Goal: Task Accomplishment & Management: Manage account settings

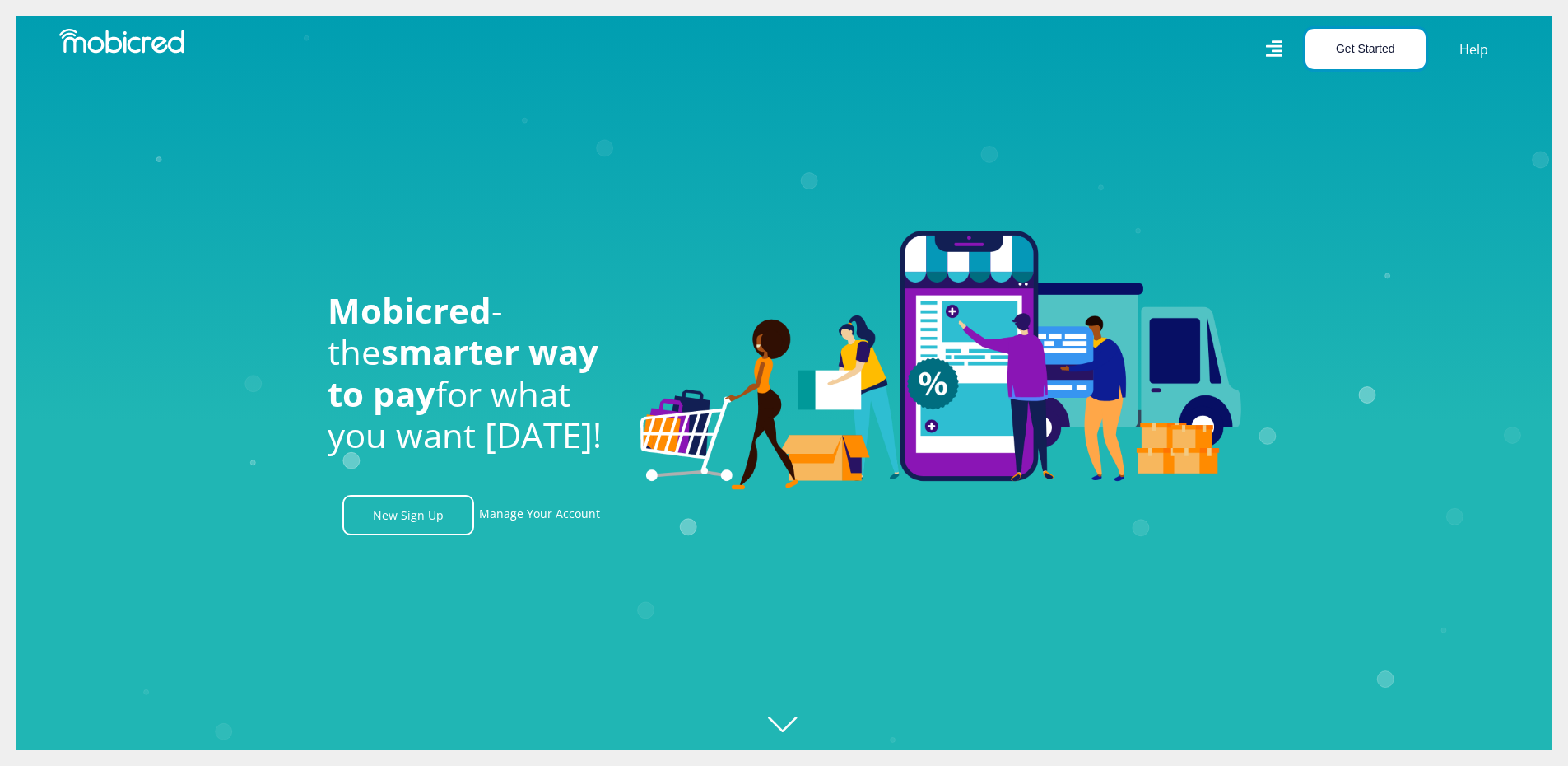
drag, startPoint x: 1366, startPoint y: 42, endPoint x: 1370, endPoint y: 50, distance: 8.9
click at [1370, 50] on button "Get Started" at bounding box center [1366, 49] width 120 height 41
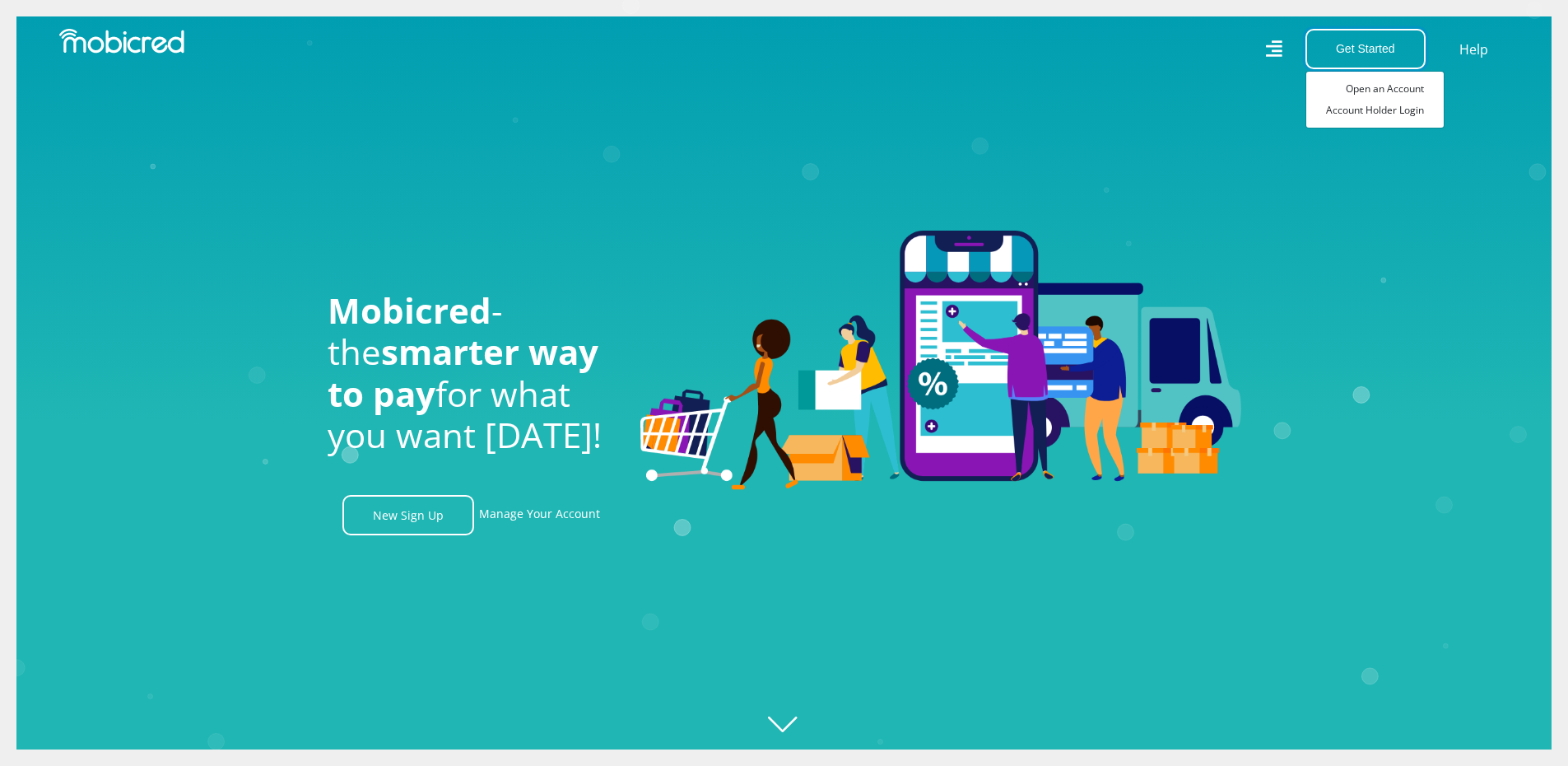
scroll to position [0, 1173]
click at [1379, 108] on link "Account Holder Login" at bounding box center [1375, 110] width 137 height 21
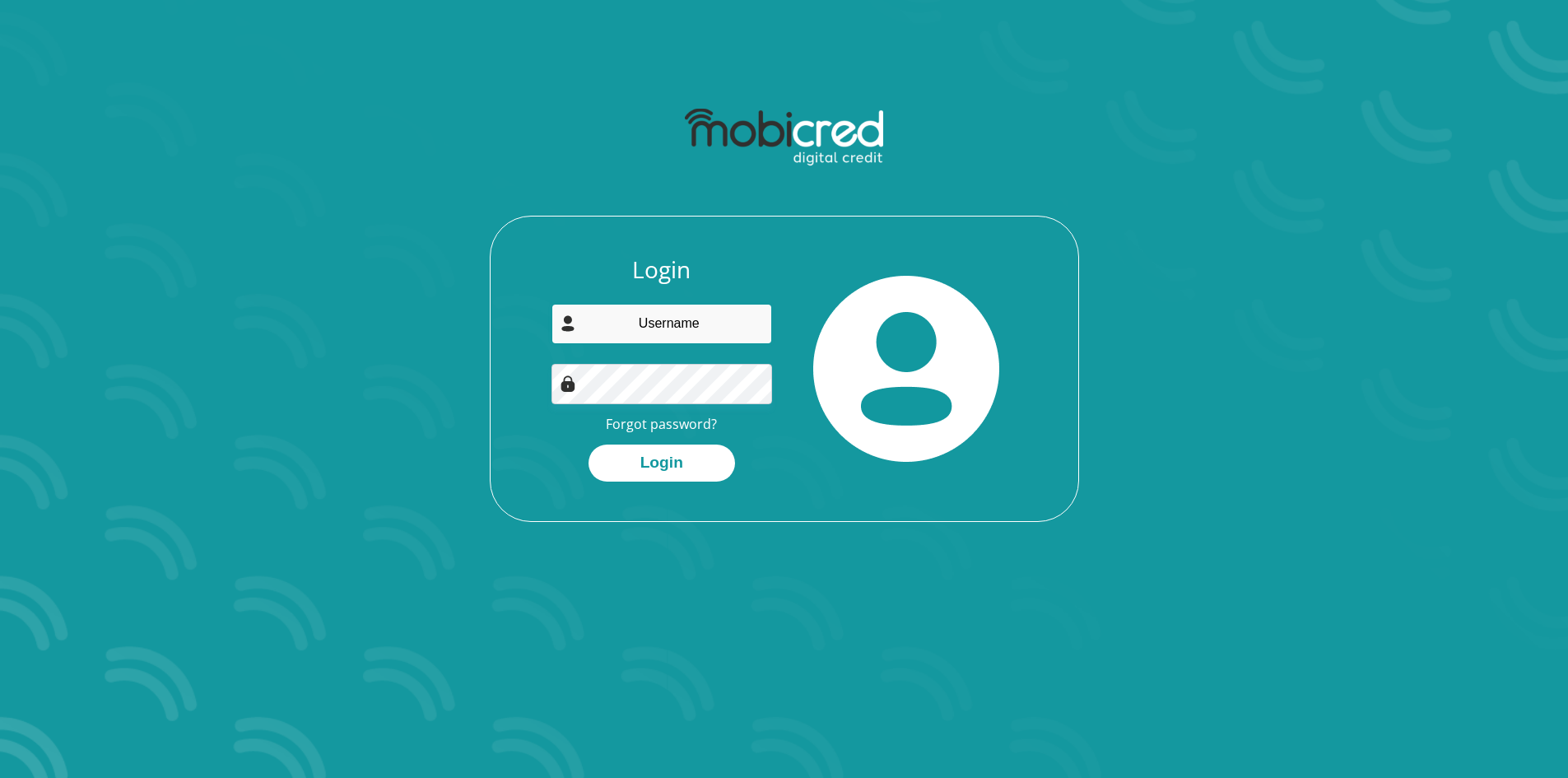
type input "maggiepasa541@gmail.com"
click at [624, 475] on button "Login" at bounding box center [662, 464] width 147 height 37
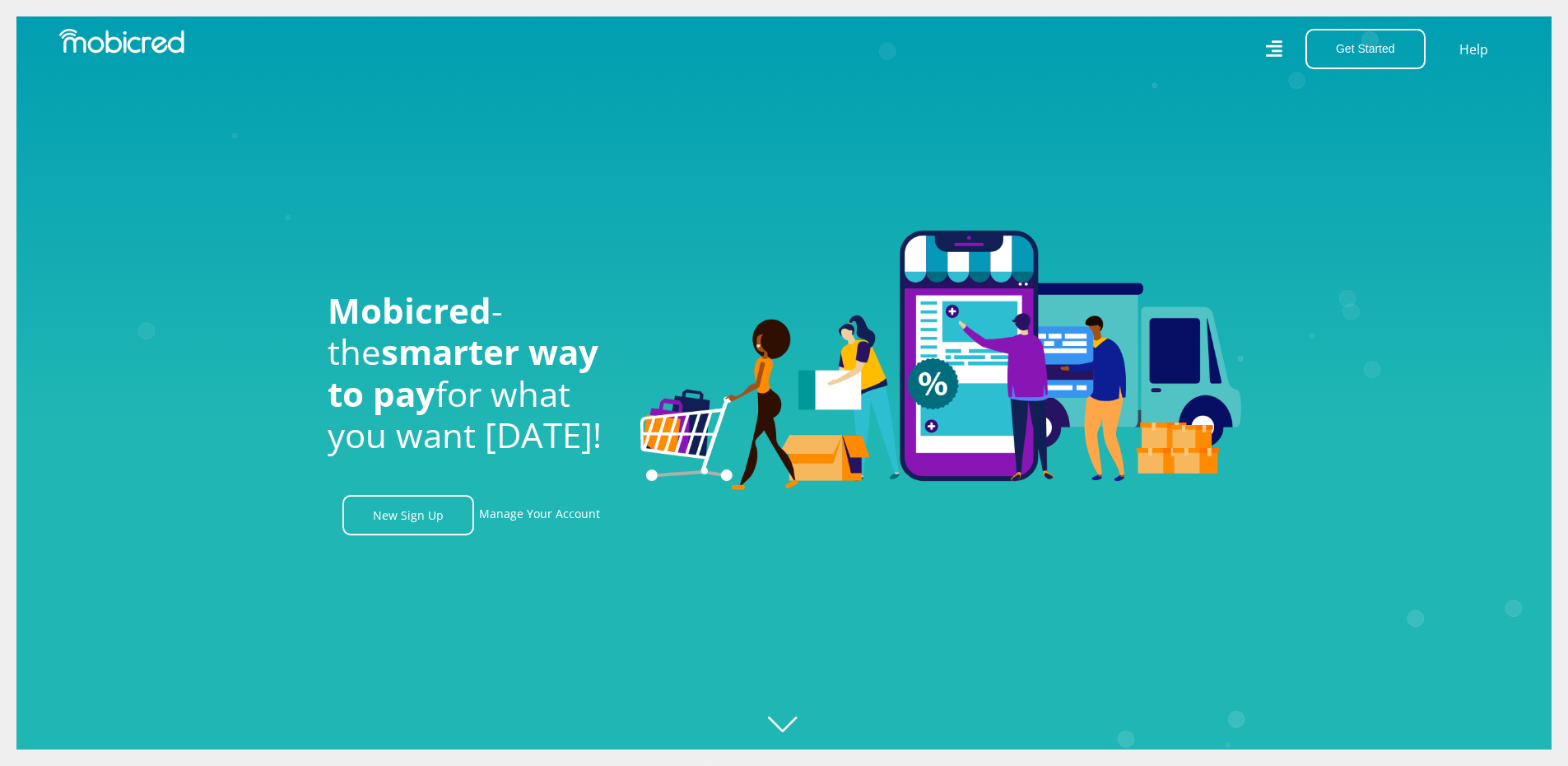
scroll to position [0, 1173]
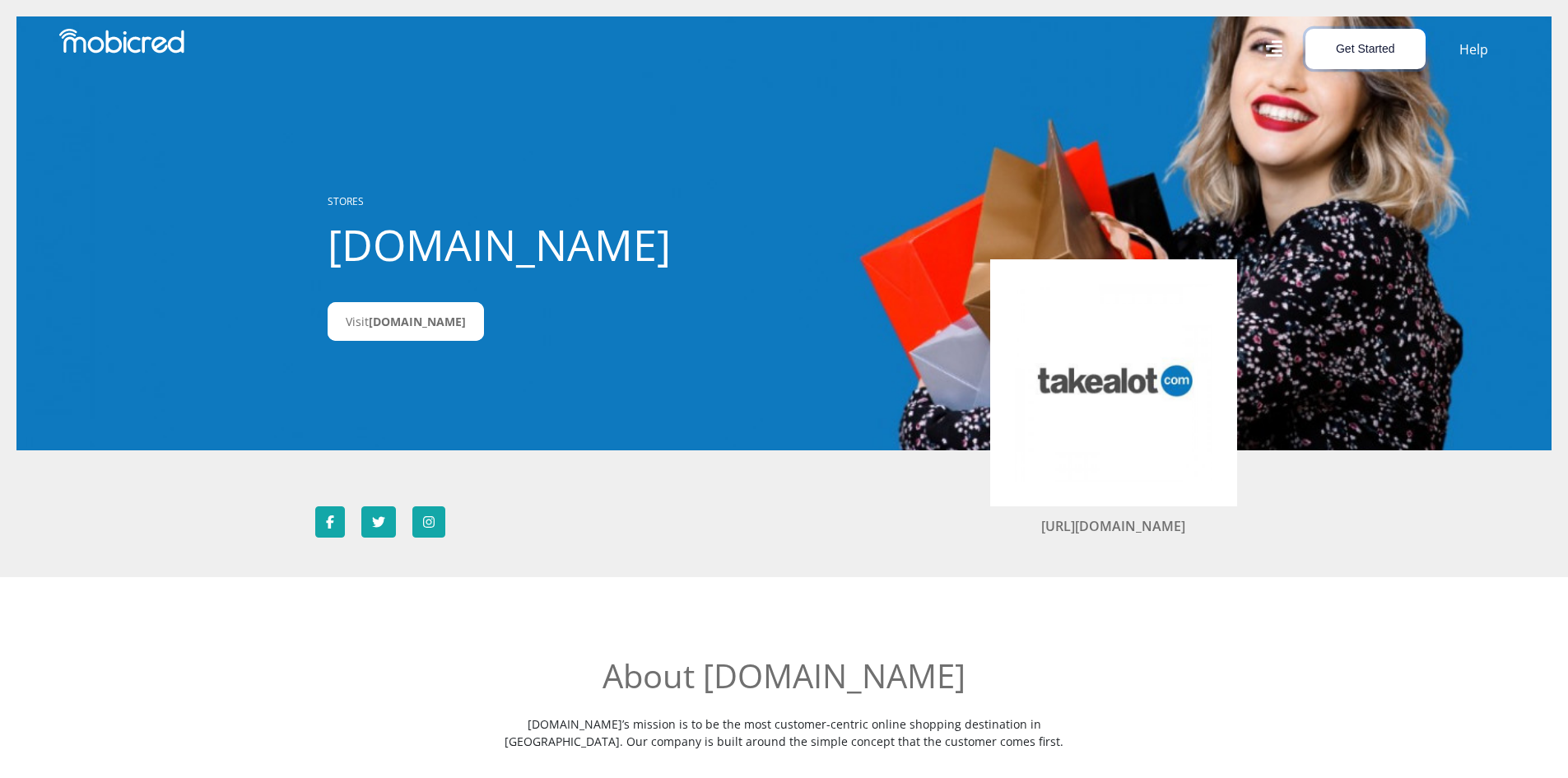
click at [1342, 43] on button "Get Started" at bounding box center [1366, 49] width 120 height 41
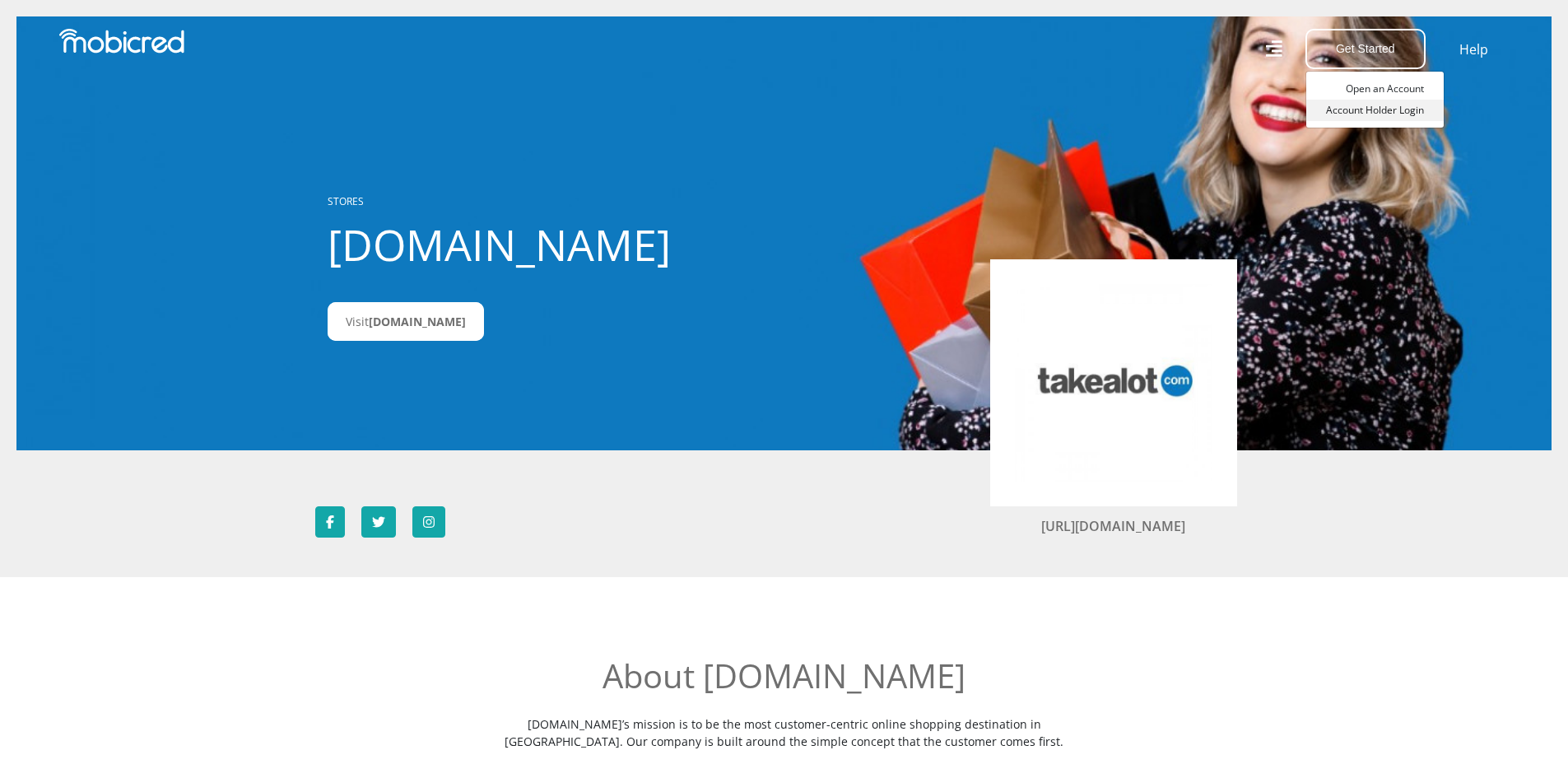
click at [1387, 115] on link "Account Holder Login" at bounding box center [1375, 110] width 137 height 21
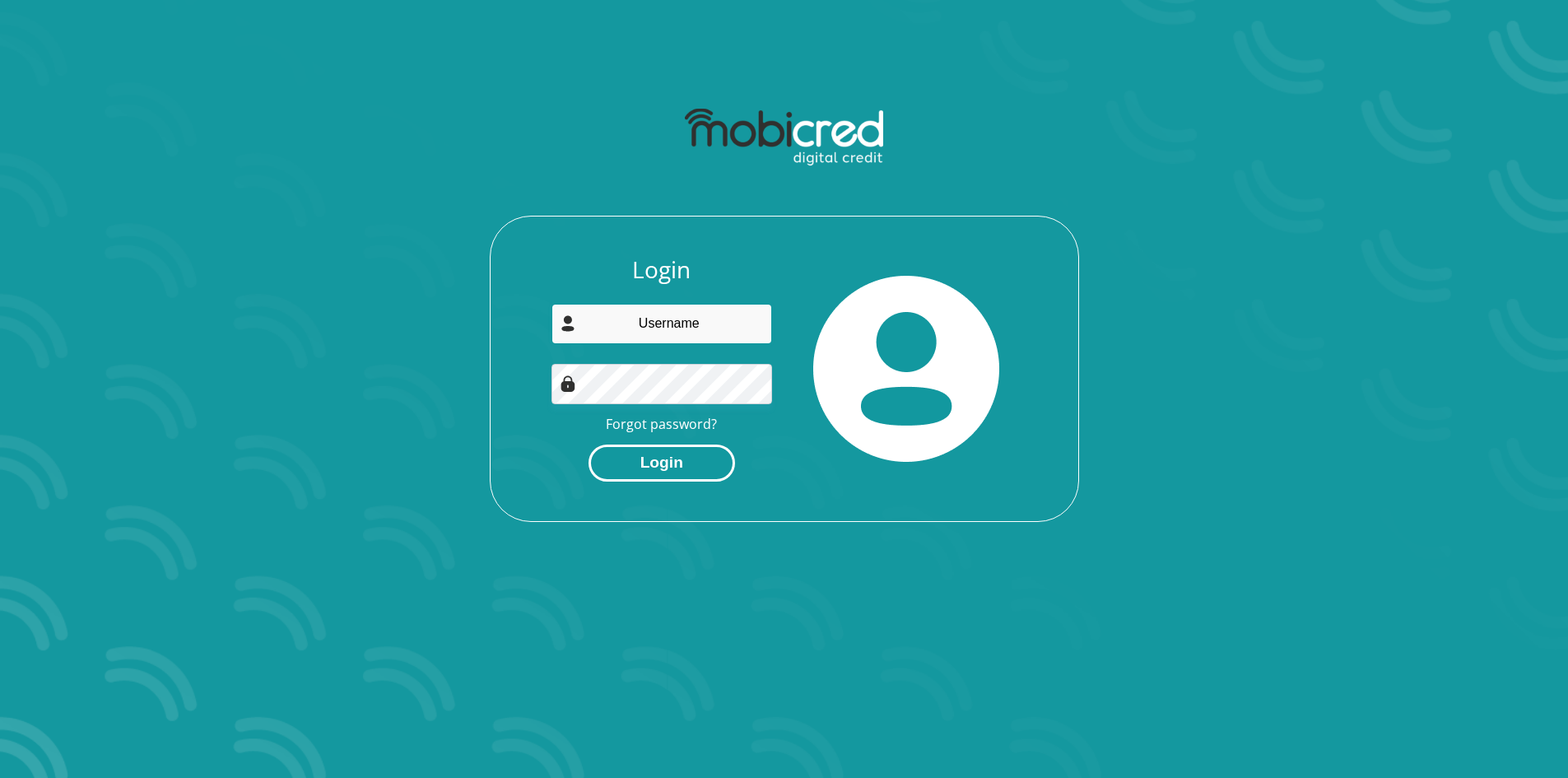
type input "maggiepasa541@gmail.com"
click at [697, 456] on button "Login" at bounding box center [662, 464] width 147 height 37
